Goal: Check status: Check status

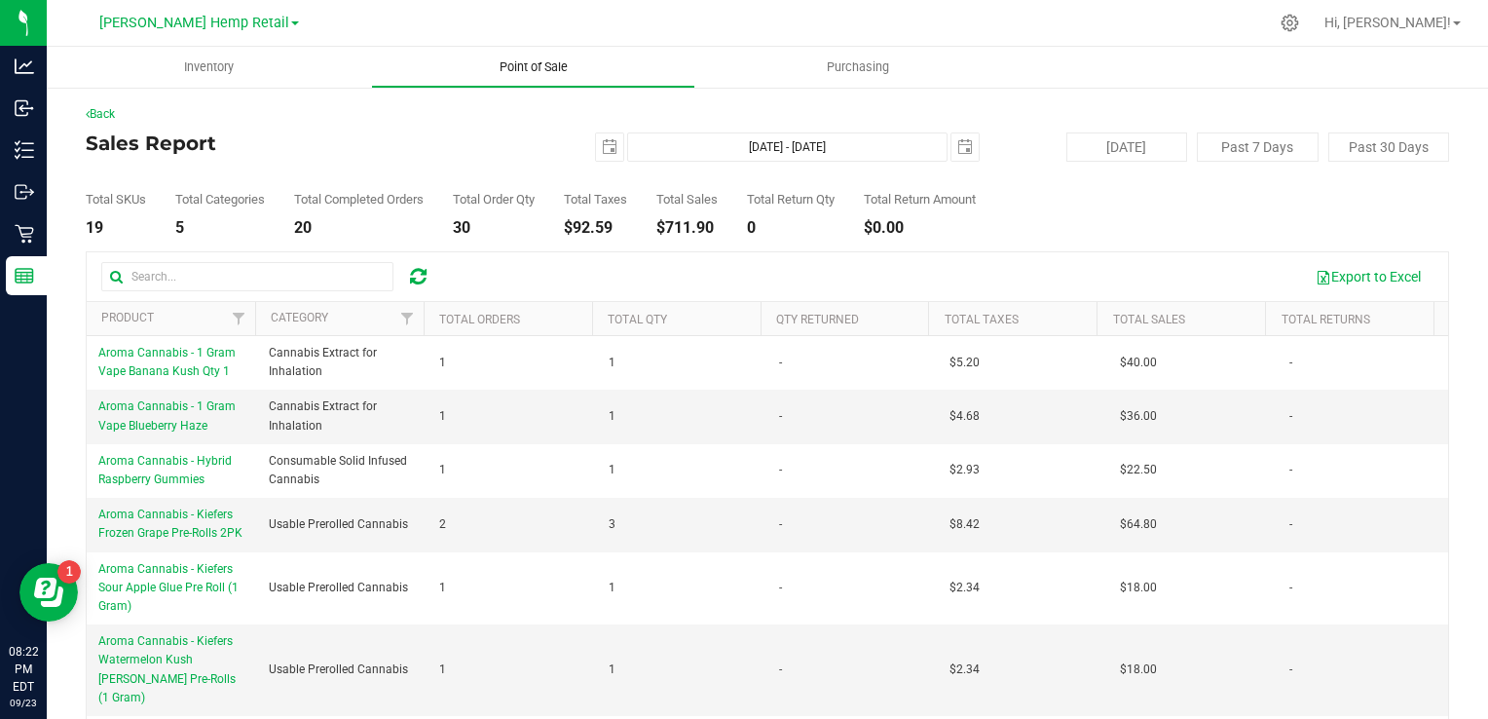
click at [506, 72] on span "Point of Sale" at bounding box center [533, 67] width 121 height 18
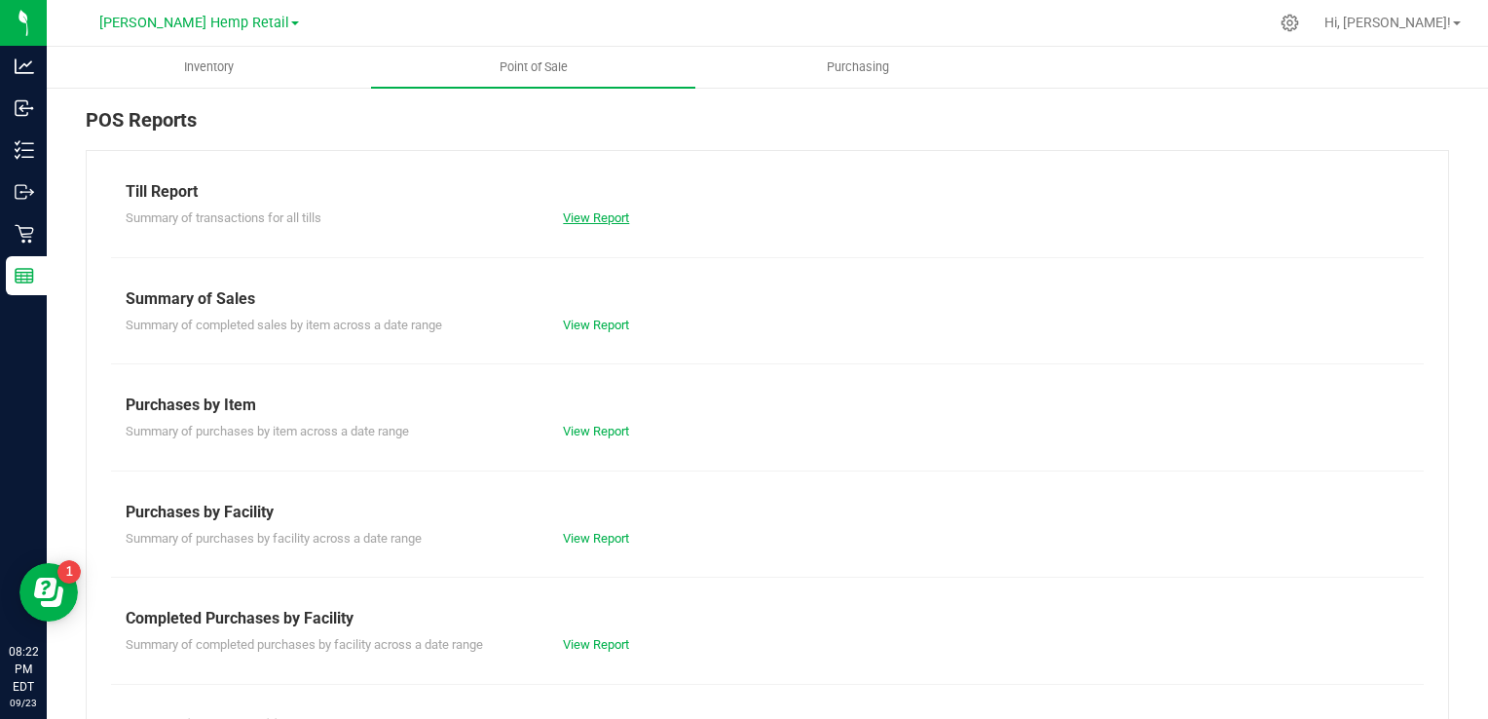
click at [605, 210] on link "View Report" at bounding box center [596, 217] width 66 height 15
